Goal: Transaction & Acquisition: Book appointment/travel/reservation

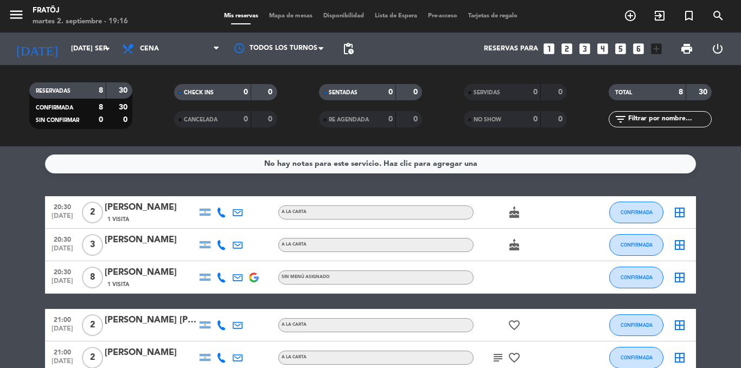
scroll to position [25, 0]
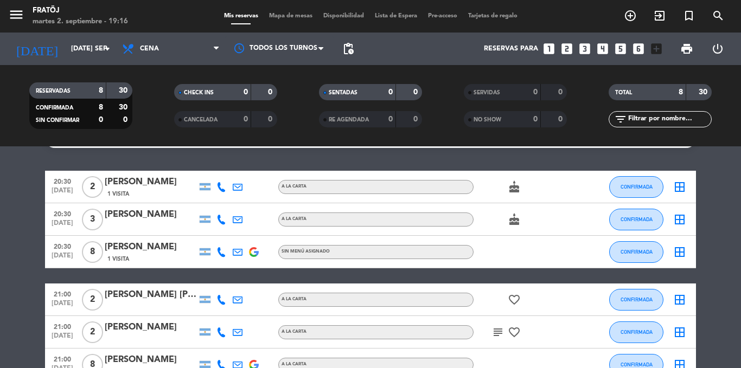
click at [584, 49] on icon "looks_3" at bounding box center [585, 49] width 14 height 14
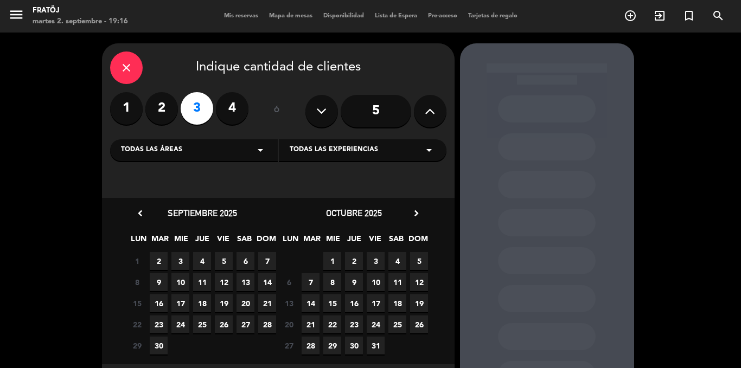
click at [159, 253] on span "2" at bounding box center [159, 261] width 18 height 18
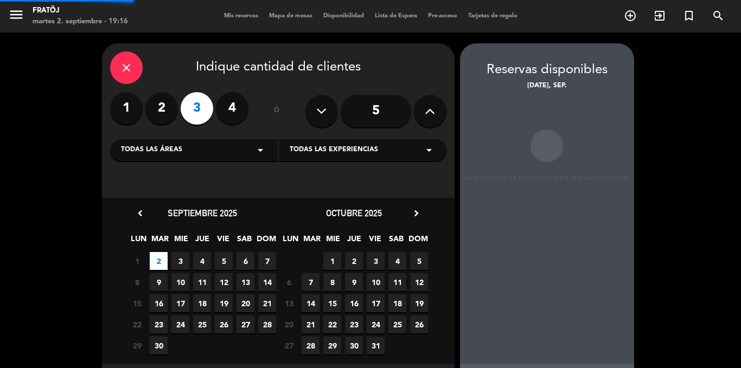
scroll to position [43, 0]
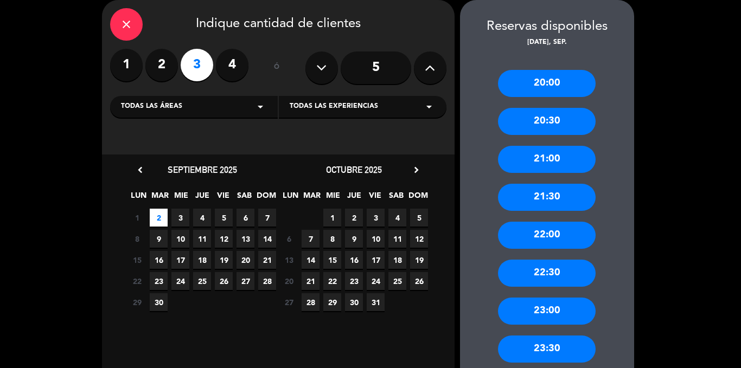
click at [563, 88] on div "20:00" at bounding box center [547, 83] width 98 height 27
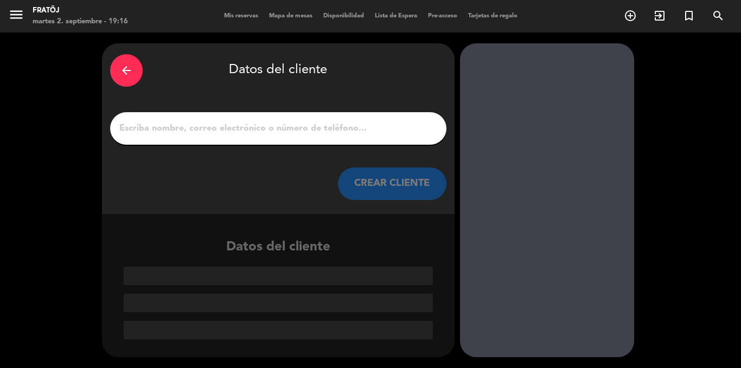
scroll to position [0, 0]
click at [304, 138] on div at bounding box center [278, 128] width 336 height 33
click at [304, 135] on input "1" at bounding box center [278, 128] width 320 height 15
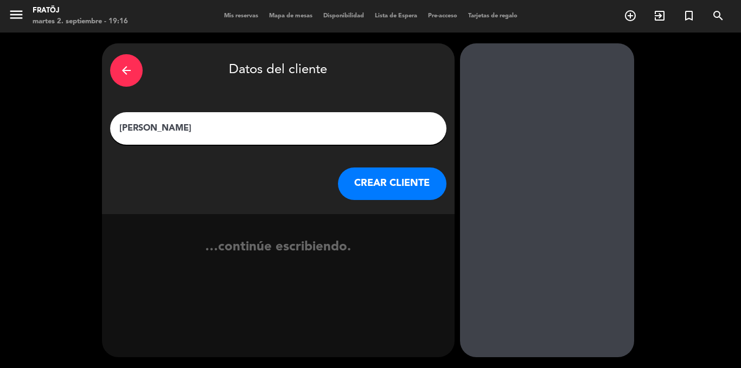
type input "[PERSON_NAME]"
click at [357, 169] on button "CREAR CLIENTE" at bounding box center [392, 184] width 108 height 33
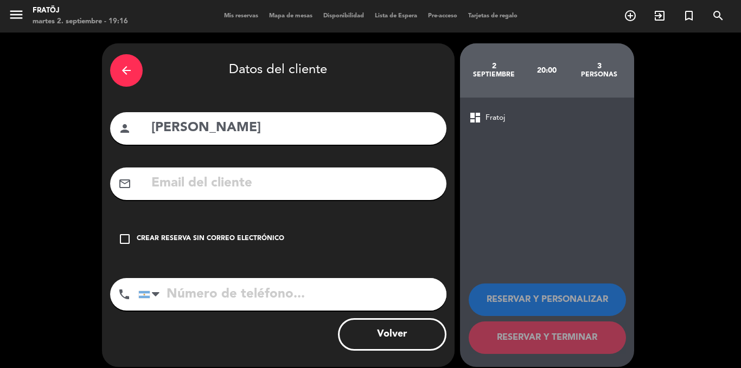
click at [337, 250] on div "check_box_outline_blank Crear reserva sin correo electrónico" at bounding box center [278, 239] width 336 height 33
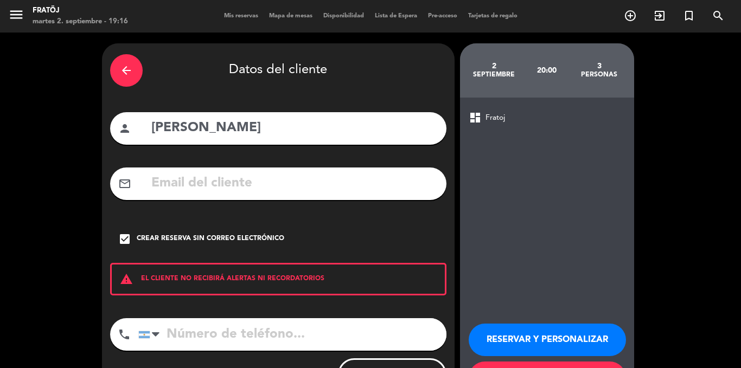
scroll to position [50, 0]
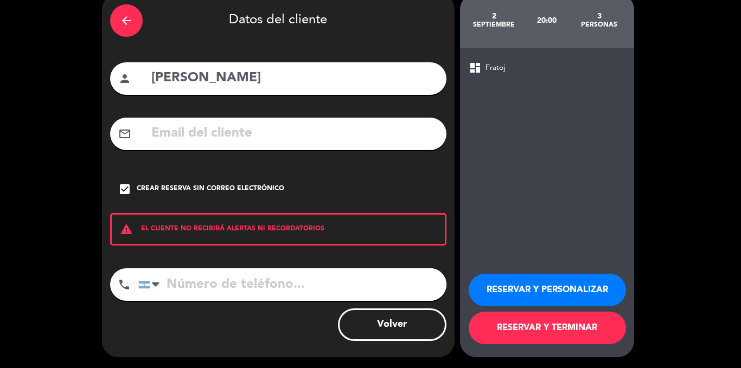
click at [545, 341] on button "RESERVAR Y TERMINAR" at bounding box center [547, 328] width 157 height 33
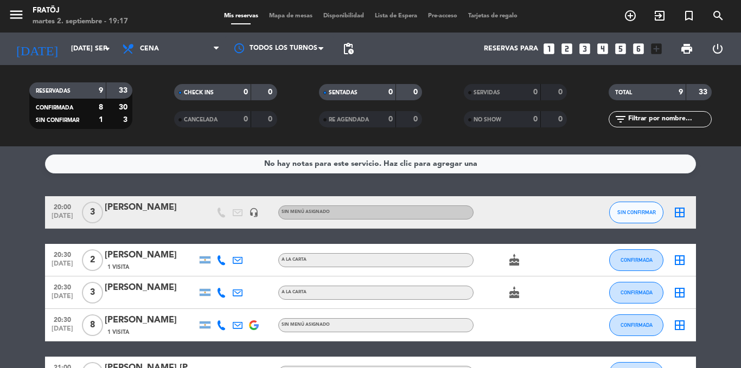
click at [602, 48] on icon "looks_4" at bounding box center [602, 49] width 14 height 14
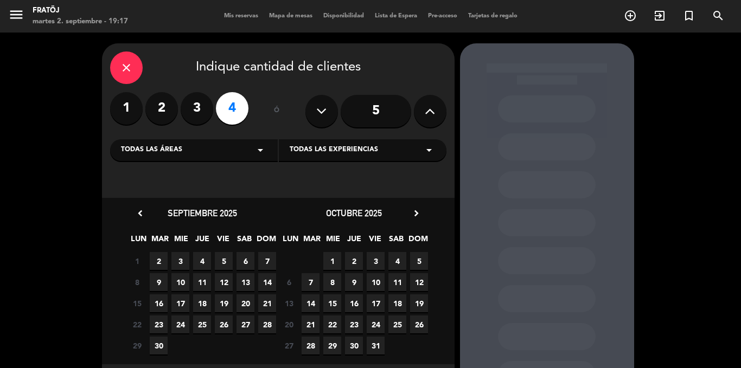
click at [225, 256] on span "5" at bounding box center [224, 261] width 18 height 18
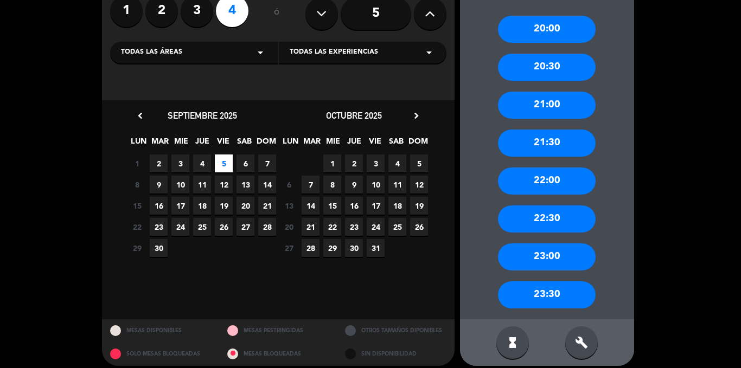
scroll to position [99, 0]
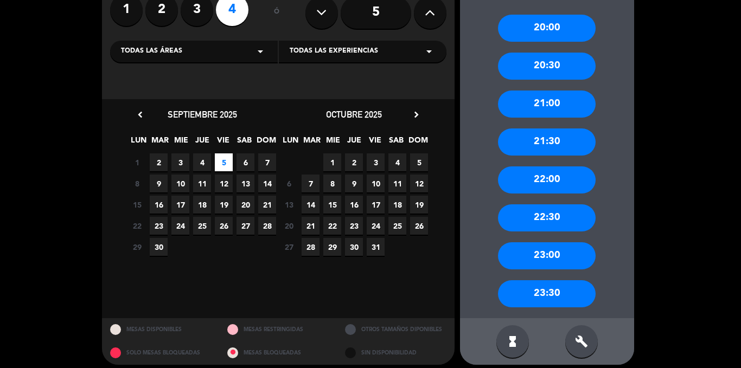
click at [554, 135] on div "21:30" at bounding box center [547, 142] width 98 height 27
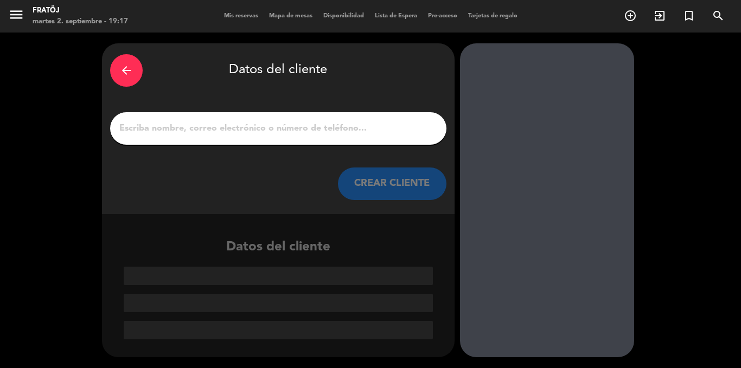
scroll to position [0, 0]
click at [341, 118] on div at bounding box center [278, 128] width 336 height 33
click at [341, 125] on input "1" at bounding box center [278, 128] width 320 height 15
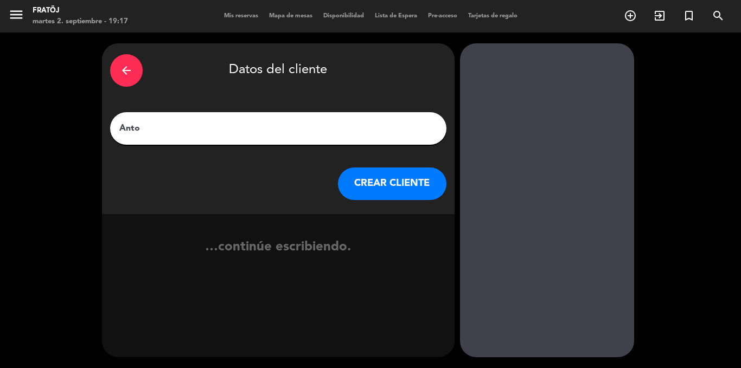
type input "Anto"
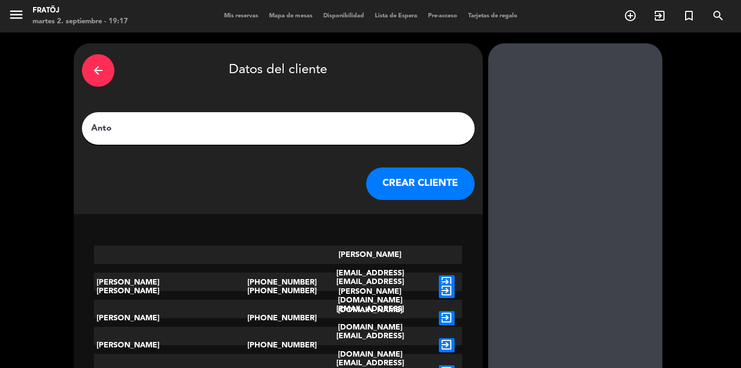
click at [366, 181] on button "CREAR CLIENTE" at bounding box center [420, 184] width 108 height 33
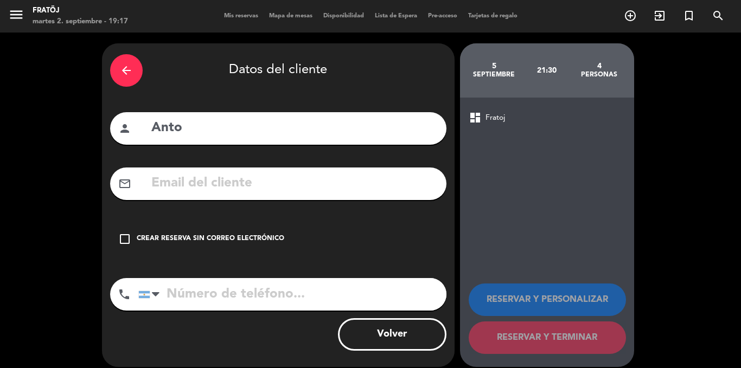
click at [282, 242] on div "check_box_outline_blank Crear reserva sin correo electrónico" at bounding box center [278, 239] width 336 height 33
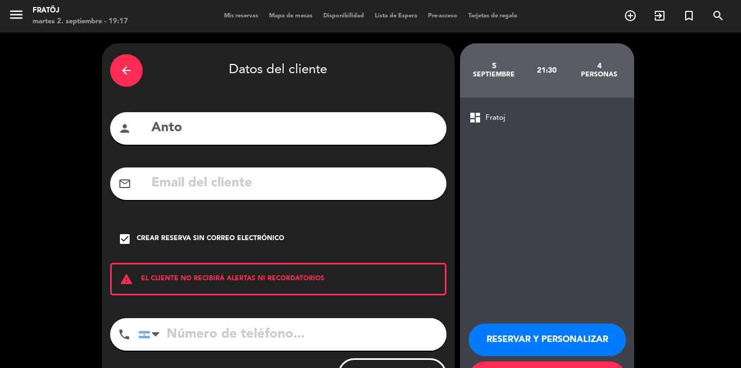
scroll to position [50, 0]
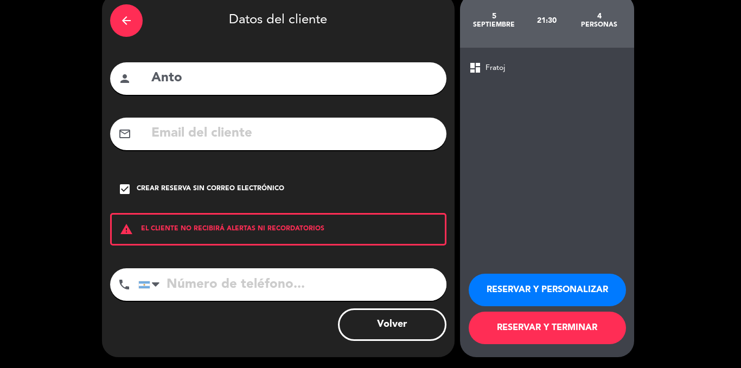
click at [522, 299] on button "RESERVAR Y PERSONALIZAR" at bounding box center [547, 290] width 157 height 33
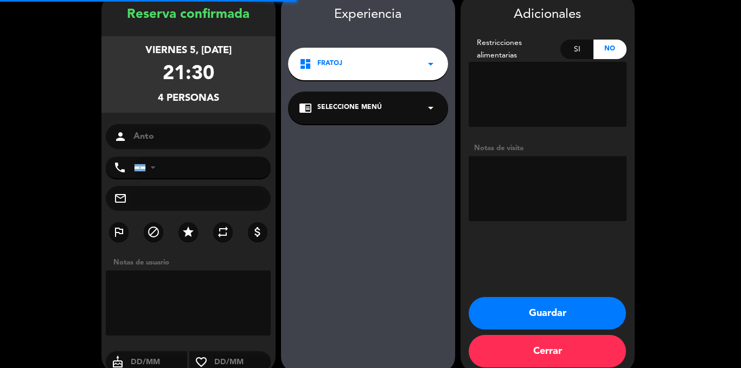
scroll to position [43, 0]
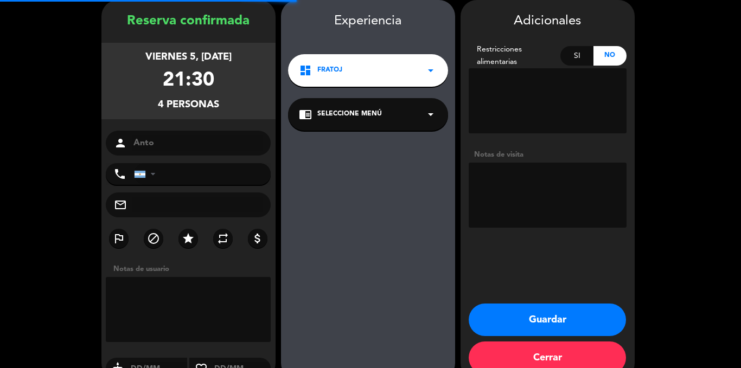
click at [516, 171] on textarea at bounding box center [548, 195] width 158 height 65
type textarea "CONFIRMA SEBA"
click at [566, 315] on button "Guardar" at bounding box center [547, 320] width 157 height 33
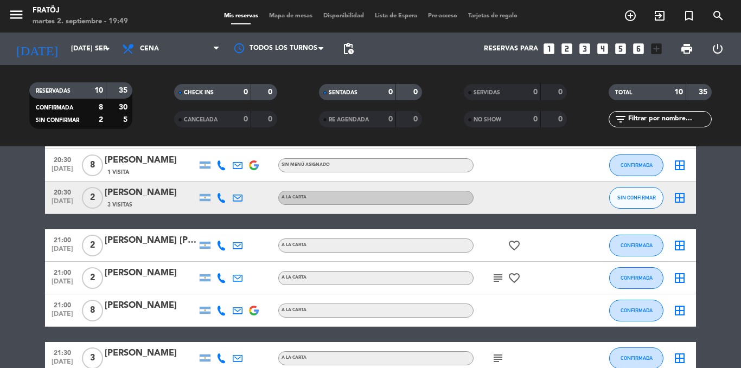
scroll to position [52, 0]
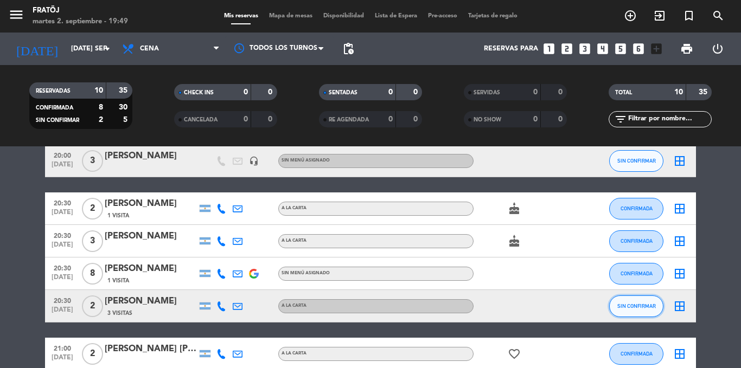
click at [624, 310] on button "SIN CONFIRMAR" at bounding box center [636, 307] width 54 height 22
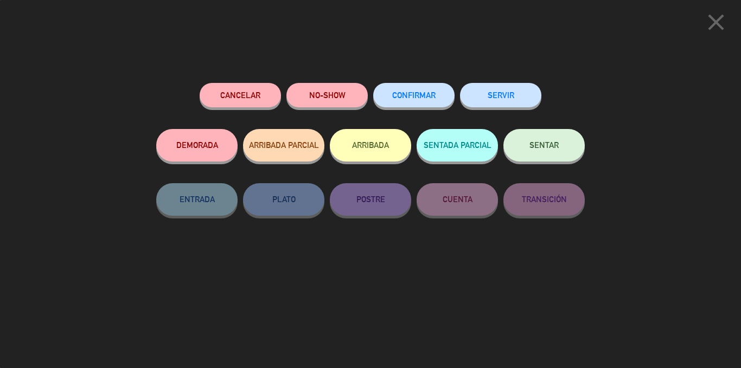
click at [428, 95] on span "CONFIRMAR" at bounding box center [413, 95] width 43 height 9
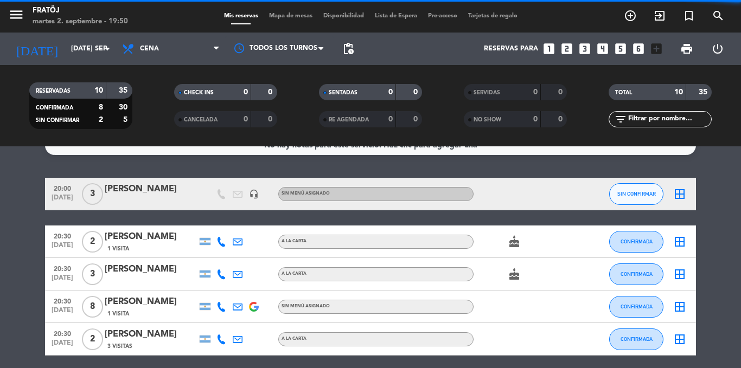
scroll to position [0, 0]
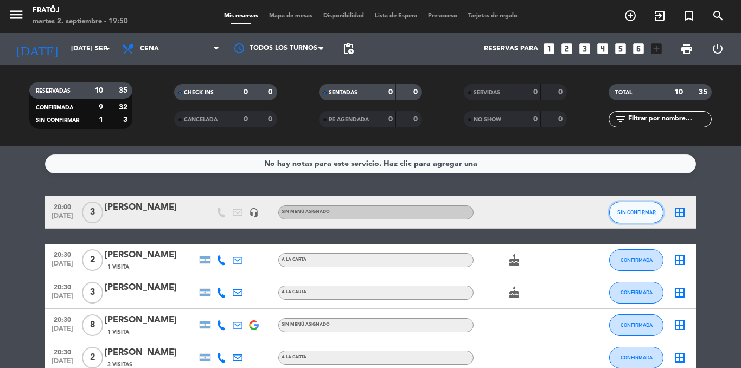
click at [631, 211] on span "SIN CONFIRMAR" at bounding box center [636, 212] width 39 height 6
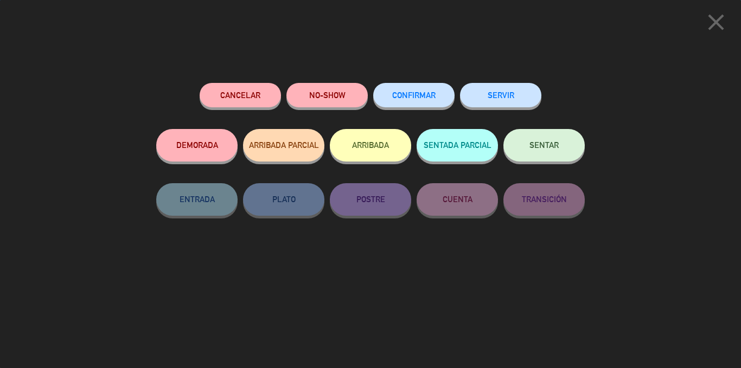
click at [415, 91] on button "CONFIRMAR" at bounding box center [413, 95] width 81 height 24
